Goal: Entertainment & Leisure: Consume media (video, audio)

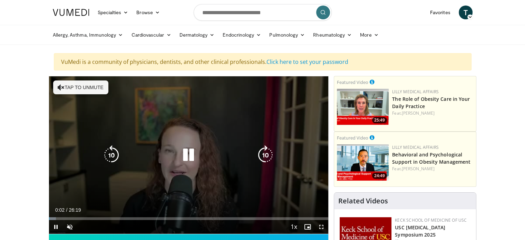
click at [73, 82] on button "Tap to unmute" at bounding box center [80, 87] width 55 height 14
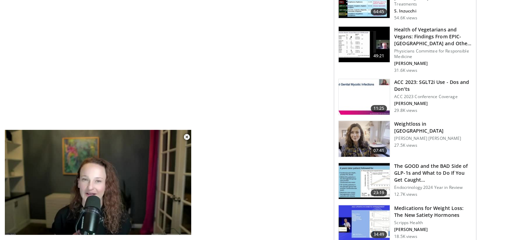
scroll to position [421, 0]
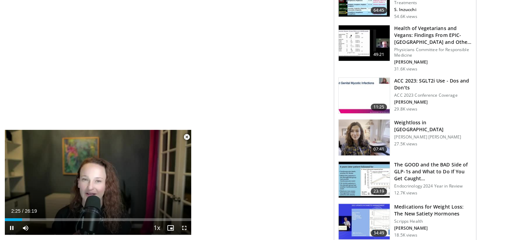
click at [185, 135] on span "Video Player" at bounding box center [187, 137] width 14 height 14
